Goal: Information Seeking & Learning: Learn about a topic

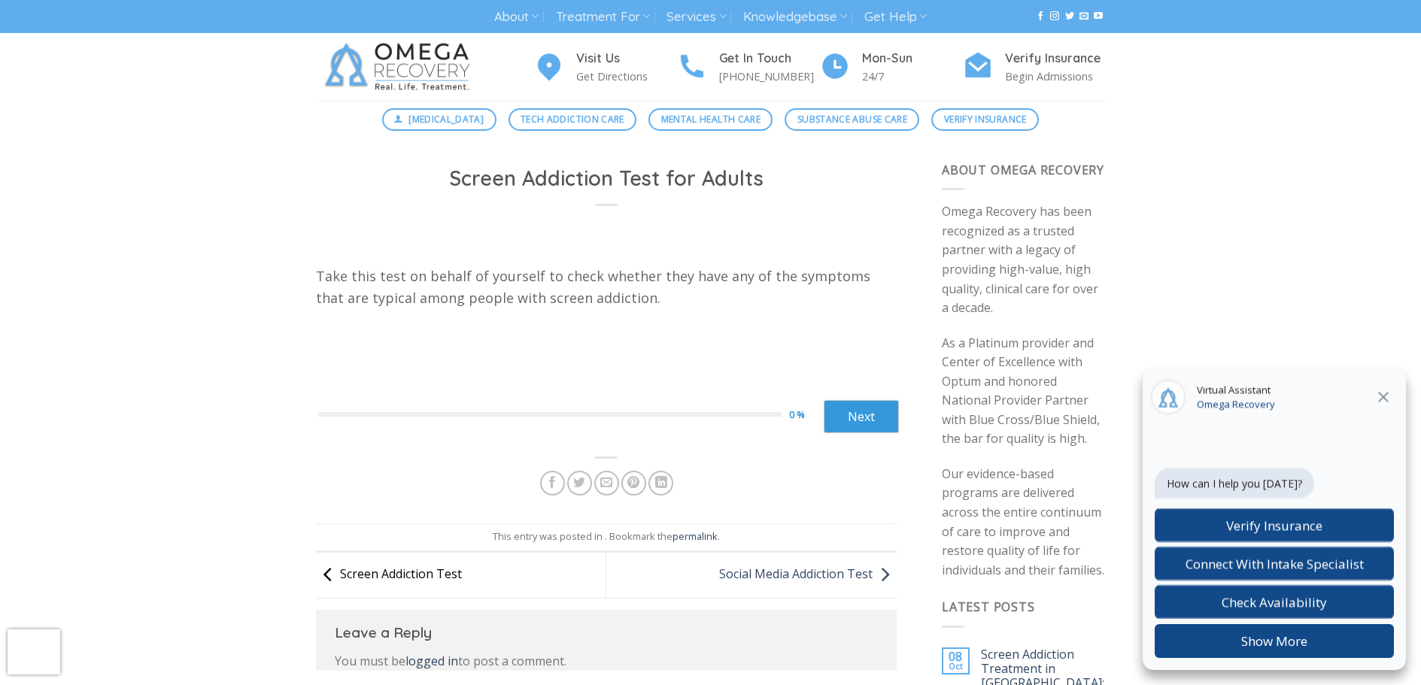
click at [411, 575] on link "Screen Addiction Test" at bounding box center [389, 574] width 146 height 17
click at [1382, 397] on icon "Close" at bounding box center [1383, 397] width 11 height 11
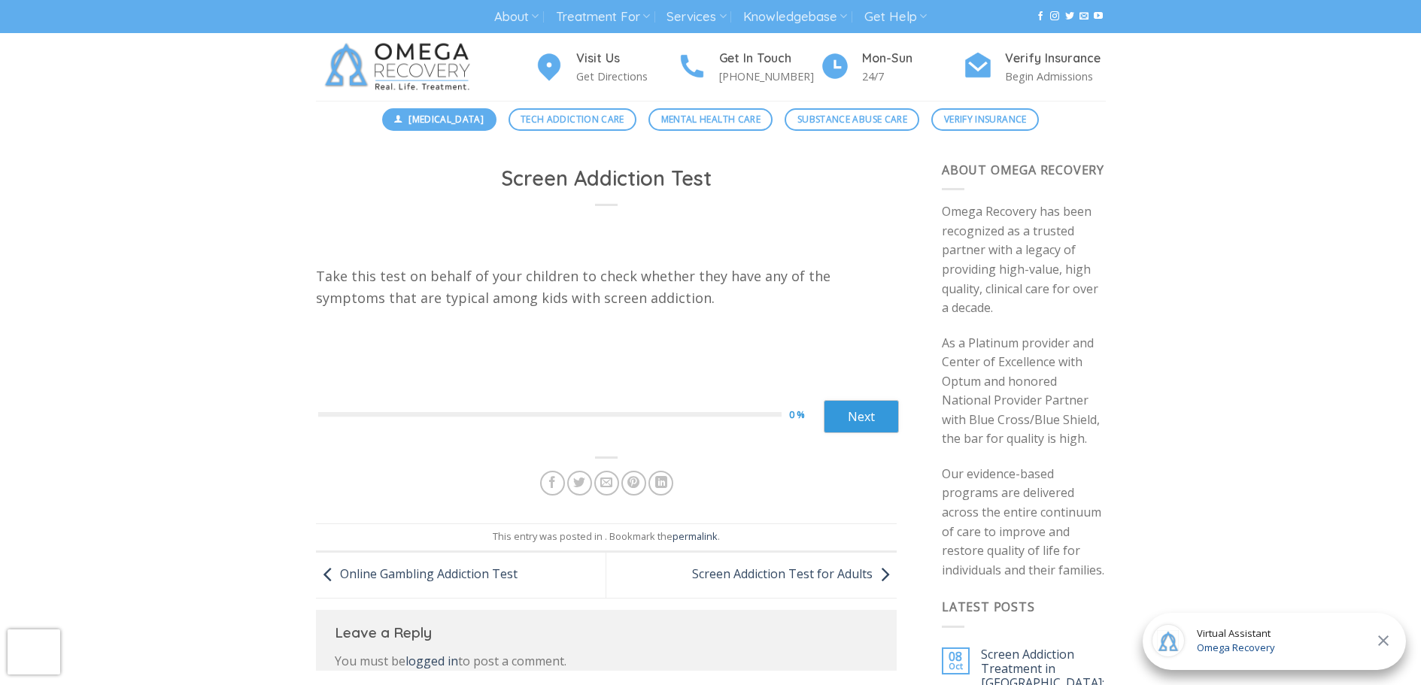
click at [426, 118] on span "[MEDICAL_DATA]" at bounding box center [445, 119] width 75 height 14
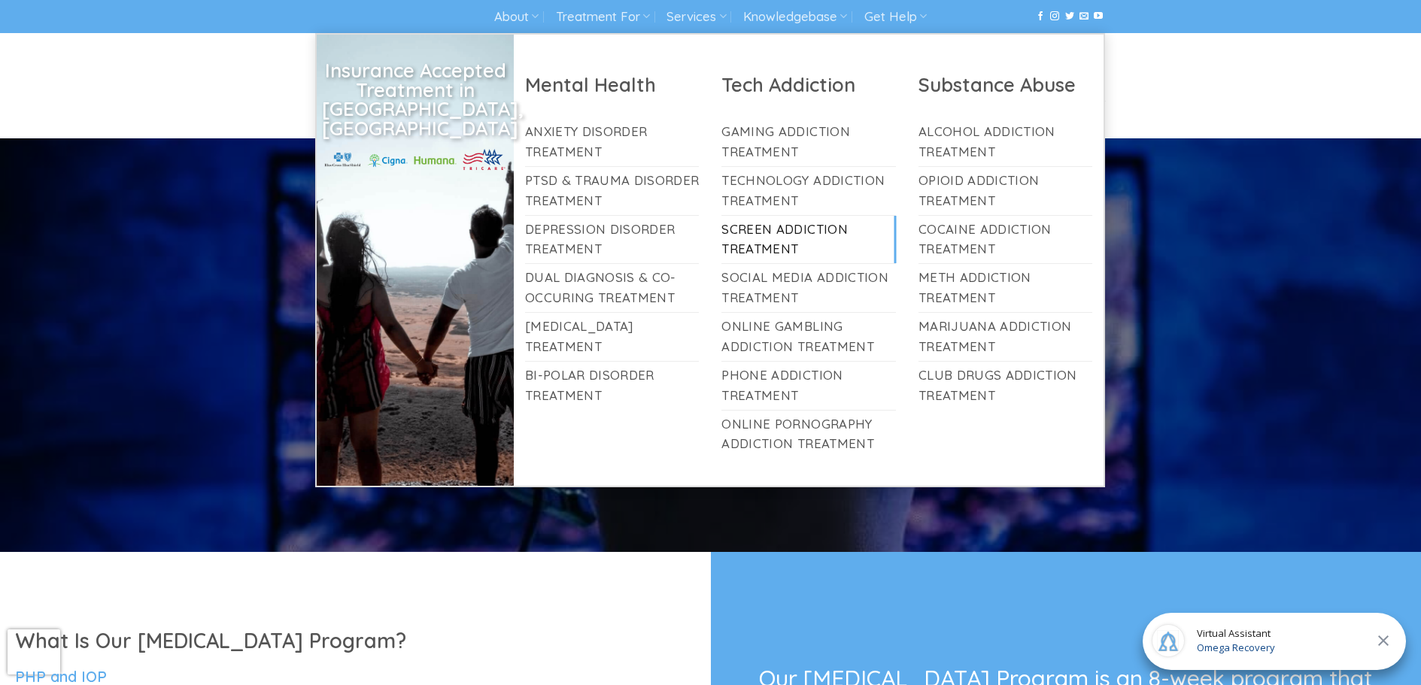
click at [760, 244] on link "Screen Addiction Treatment" at bounding box center [808, 240] width 174 height 48
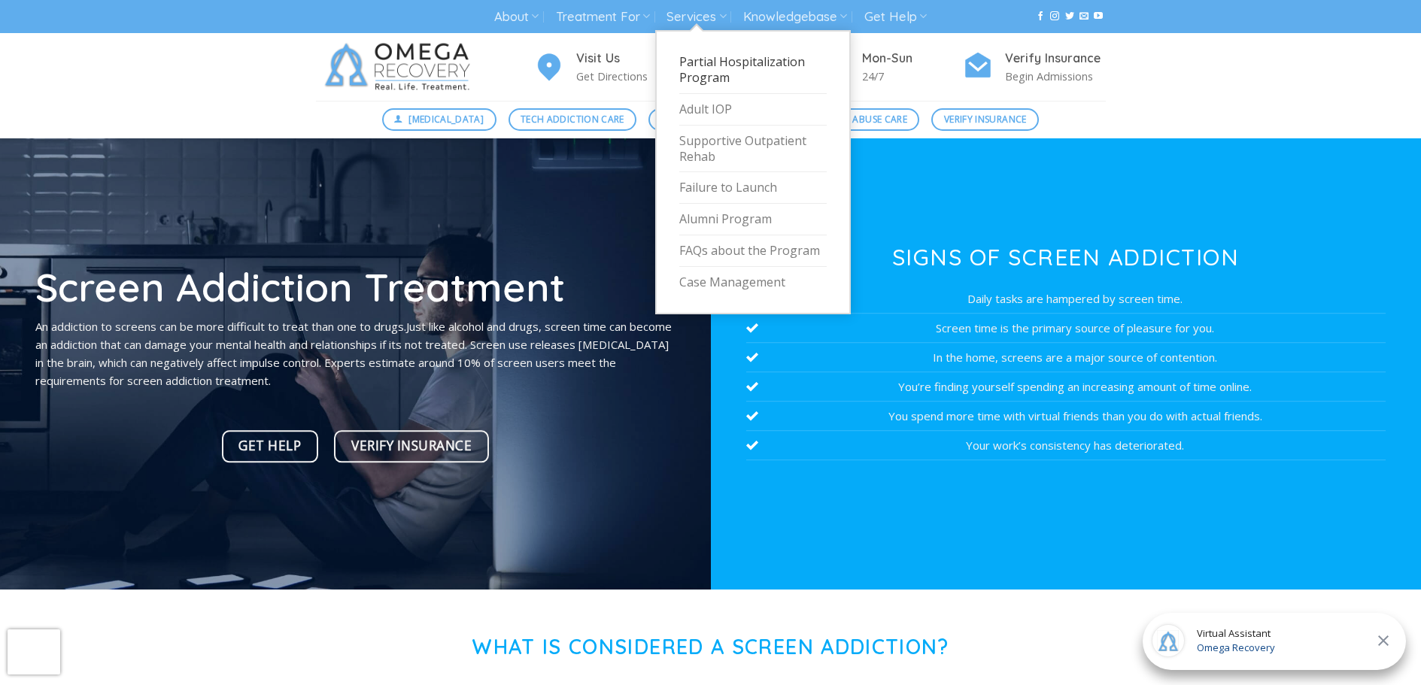
click at [696, 74] on link "Partial Hospitalization Program" at bounding box center [752, 70] width 147 height 47
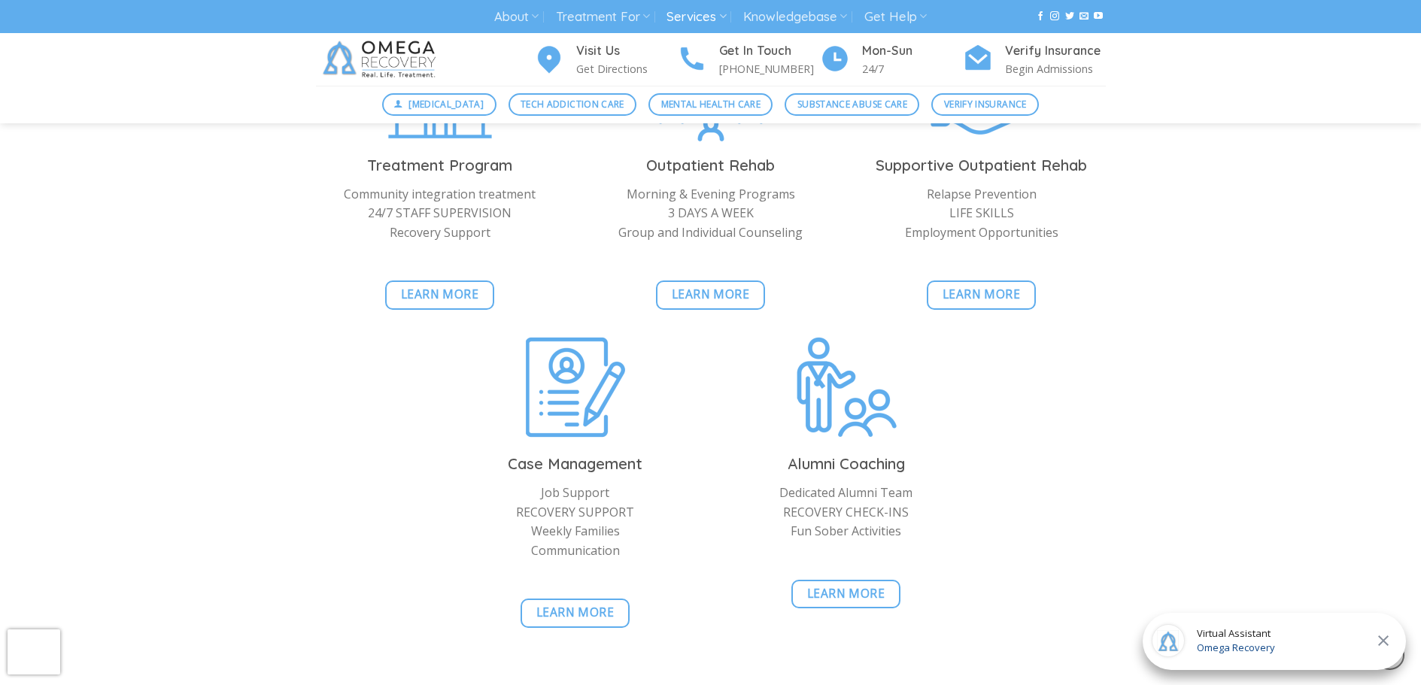
scroll to position [3159, 0]
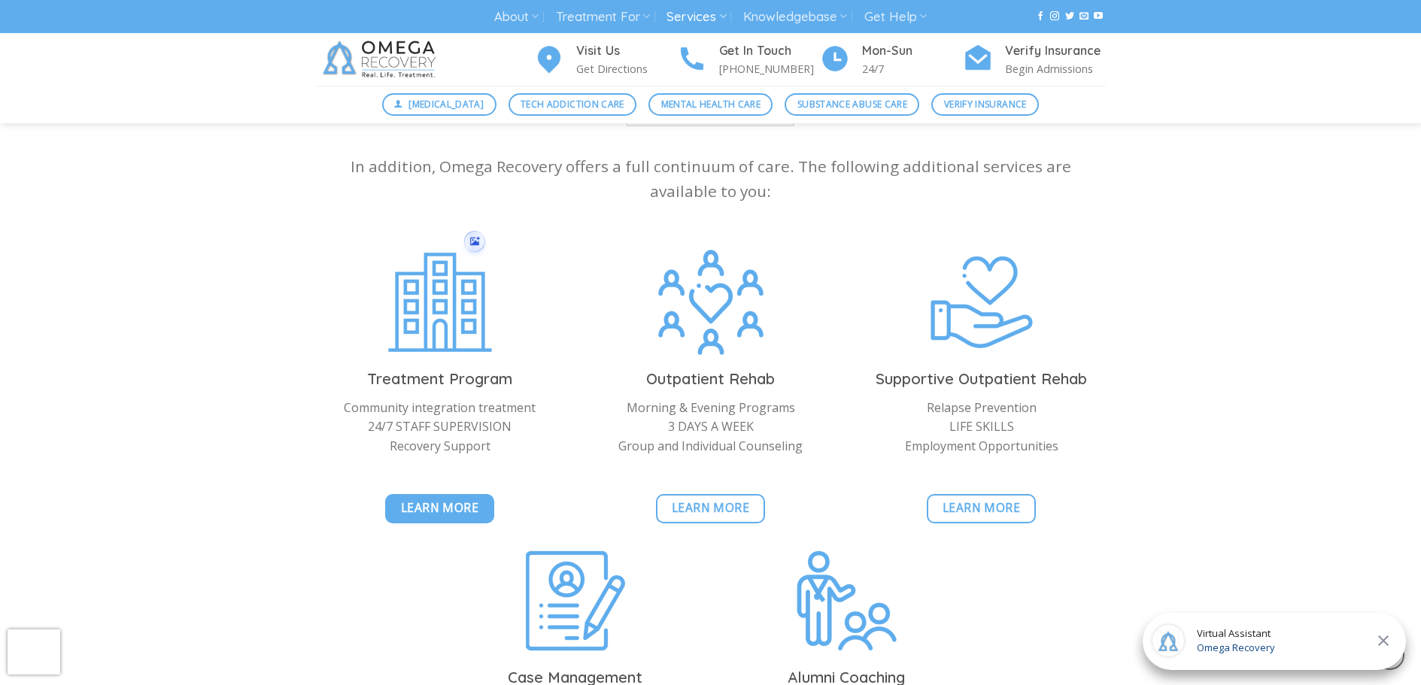
click at [441, 499] on span "Learn More" at bounding box center [440, 508] width 78 height 19
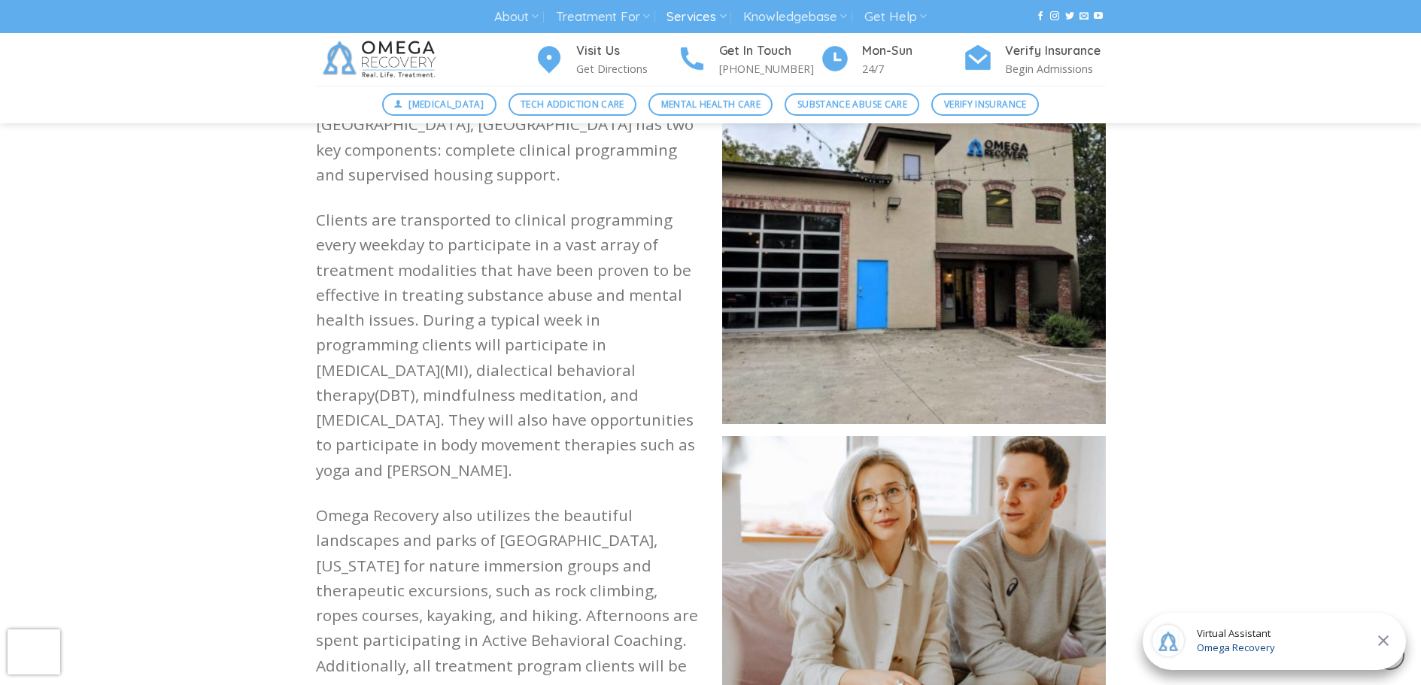
scroll to position [1429, 0]
